Goal: Task Accomplishment & Management: Manage account settings

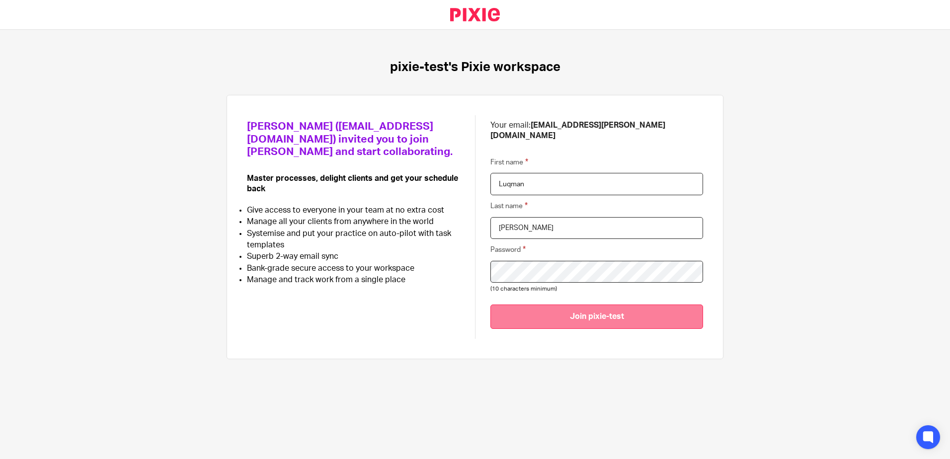
click at [563, 304] on input "Join pixie-test" at bounding box center [596, 316] width 213 height 24
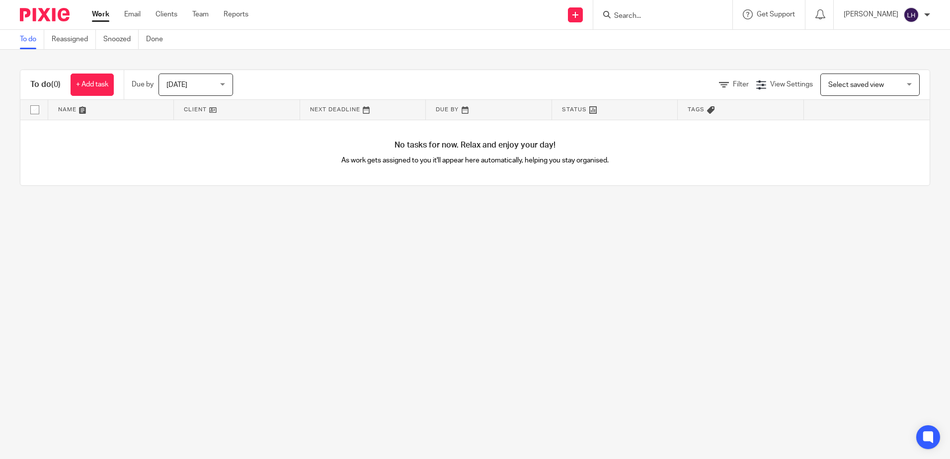
click at [843, 159] on div "No tasks for now. Relax and enjoy your day! As work gets assigned to you it'll …" at bounding box center [474, 153] width 909 height 66
click at [915, 14] on body "Work Email Clients Team Reports Work Email Clients Team Reports Settings Send n…" at bounding box center [475, 229] width 950 height 459
click at [929, 16] on div at bounding box center [927, 15] width 6 height 6
click at [883, 66] on span "Logout" at bounding box center [884, 69] width 22 height 7
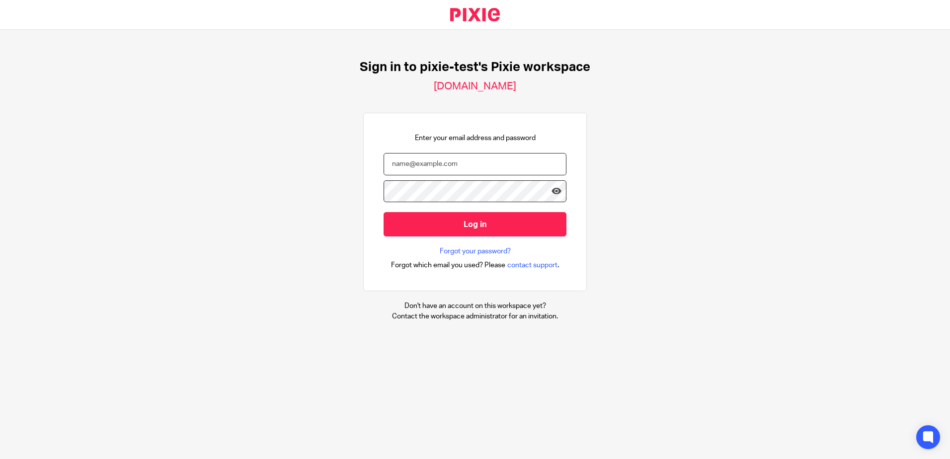
click at [457, 166] on input "email" at bounding box center [474, 164] width 183 height 22
type input "luqman.hussein@theaccessgroup.com"
click at [383, 212] on input "Log in" at bounding box center [474, 224] width 183 height 24
